Goal: Task Accomplishment & Management: Manage account settings

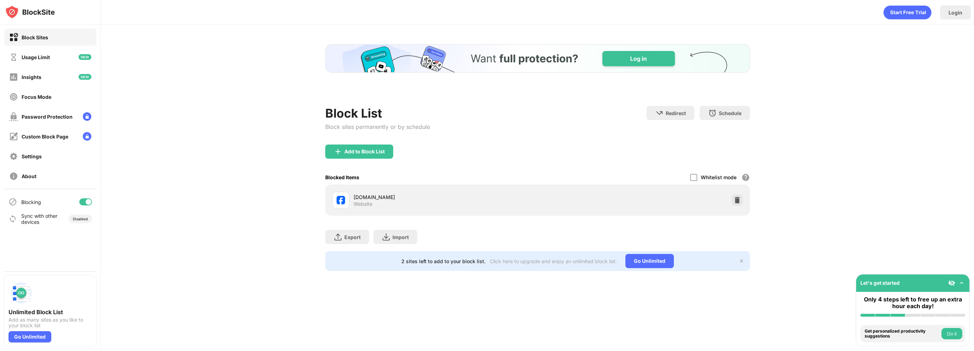
click at [738, 141] on div "Block List Block sites permanently or by schedule Redirect Choose a site to be …" at bounding box center [537, 157] width 425 height 227
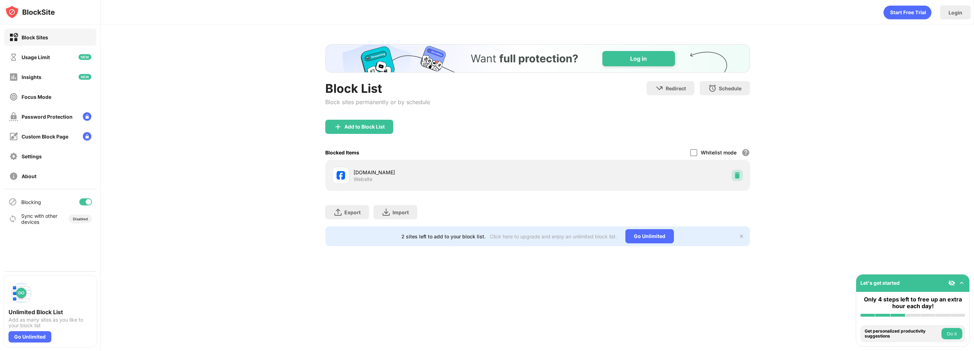
click at [737, 175] on img at bounding box center [737, 175] width 7 height 7
